Goal: Find specific page/section

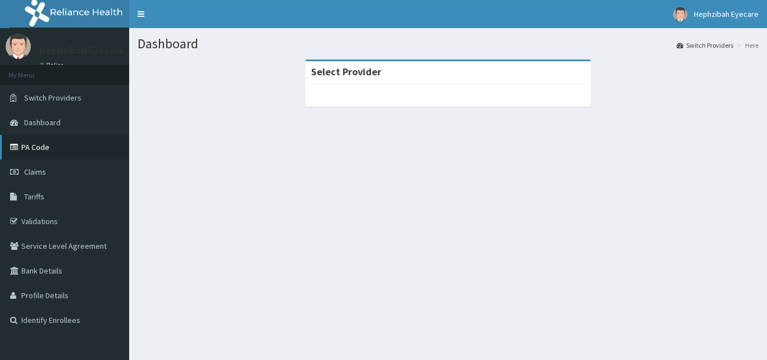
click at [101, 145] on link "PA Code" at bounding box center [64, 147] width 129 height 25
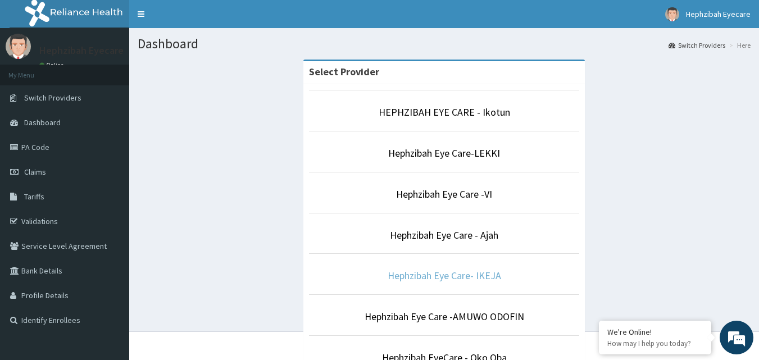
click at [466, 273] on link "Hephzibah Eye Care- IKEJA" at bounding box center [444, 275] width 113 height 13
